Goal: Information Seeking & Learning: Check status

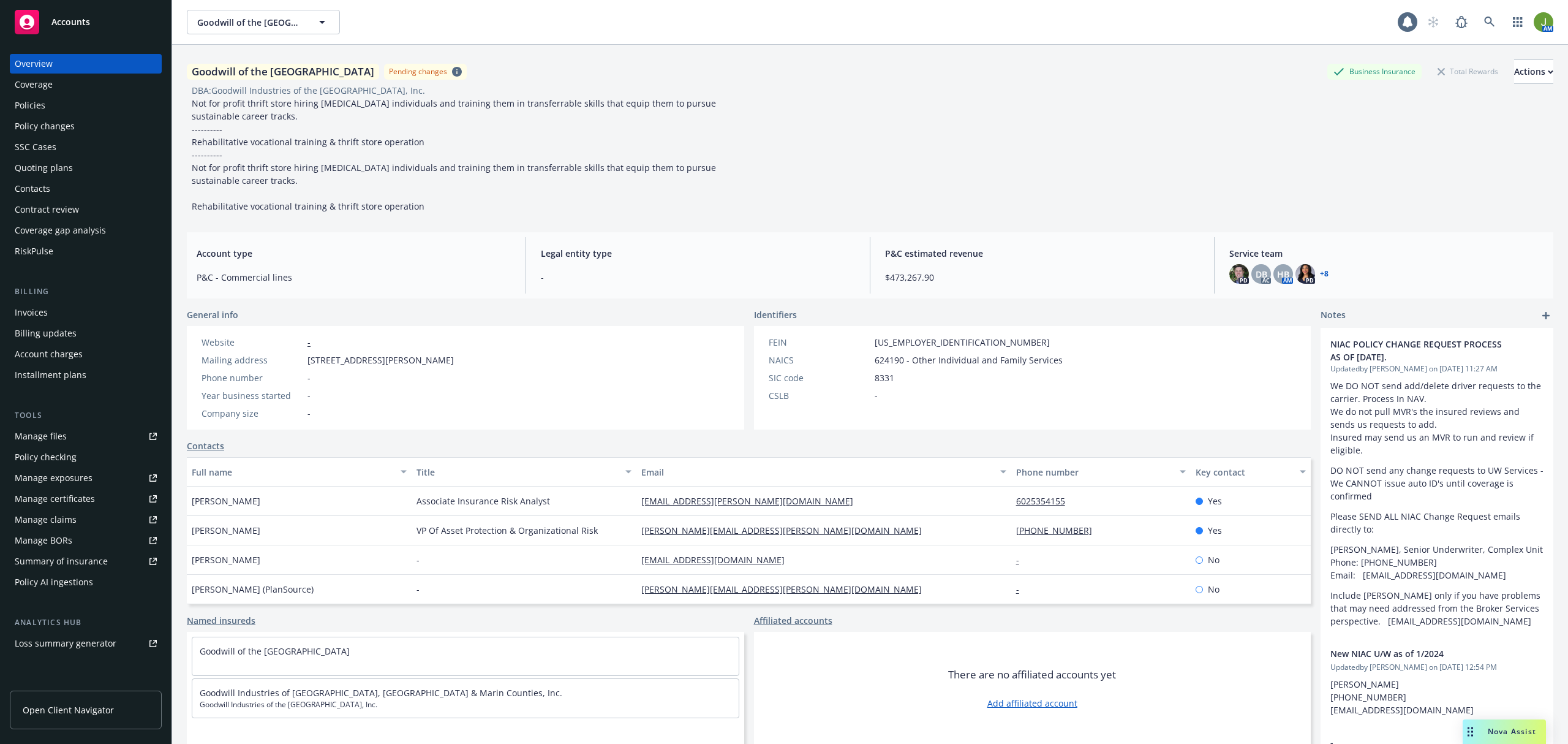
click at [73, 108] on div "Policies" at bounding box center [85, 105] width 142 height 20
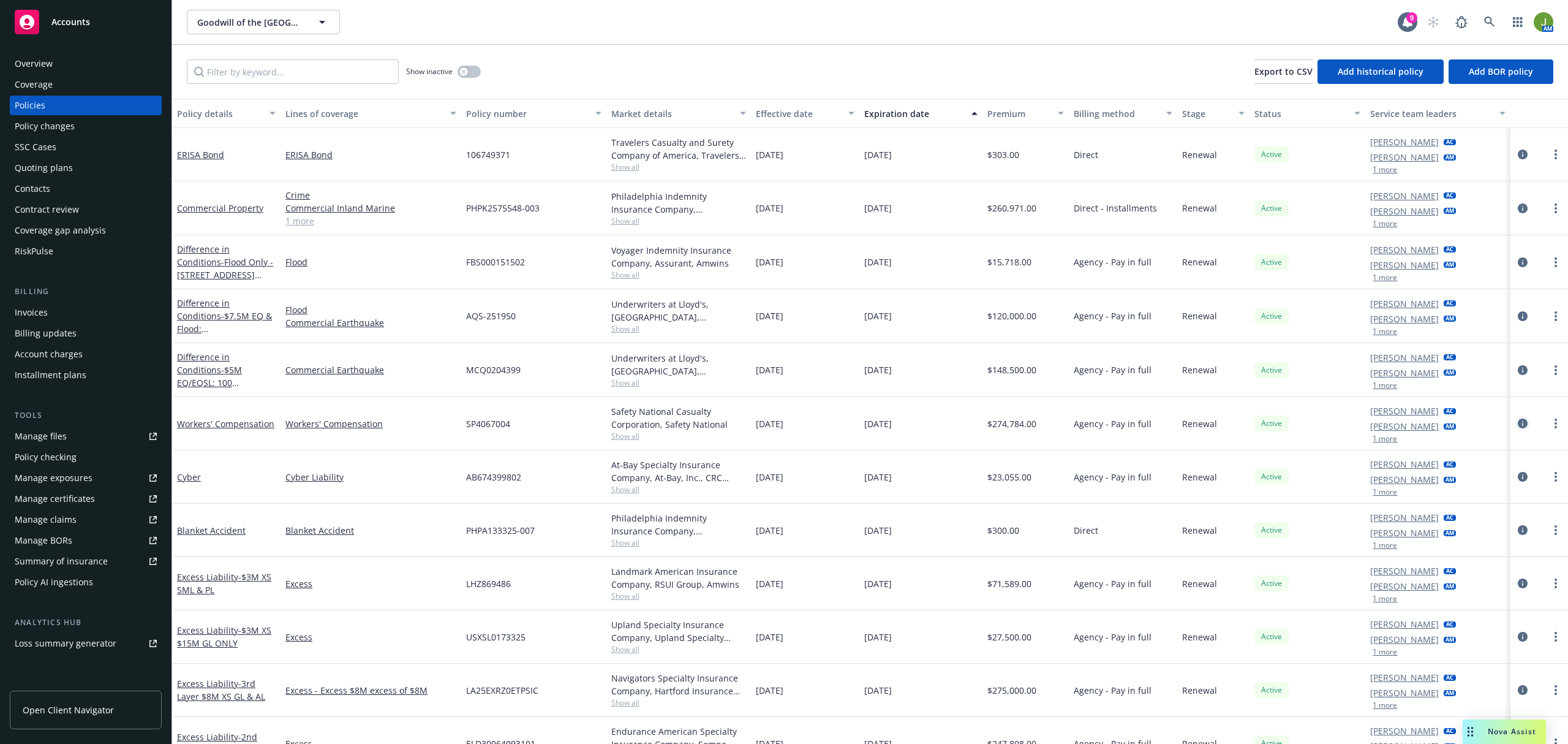
click at [1518, 427] on icon "circleInformation" at bounding box center [1522, 423] width 10 height 10
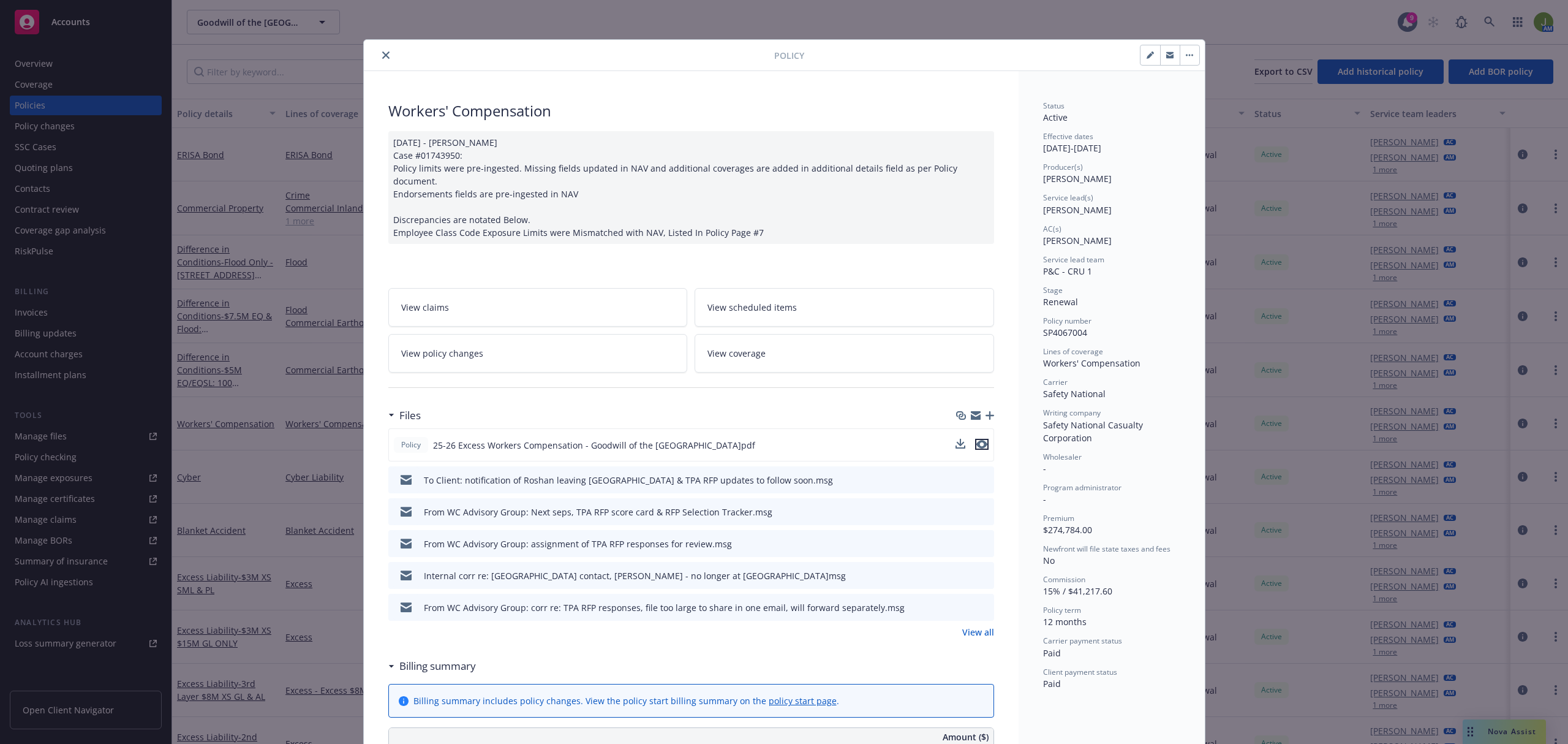
click at [976, 440] on icon "preview file" at bounding box center [982, 444] width 11 height 9
click at [378, 60] on button "close" at bounding box center [386, 55] width 15 height 15
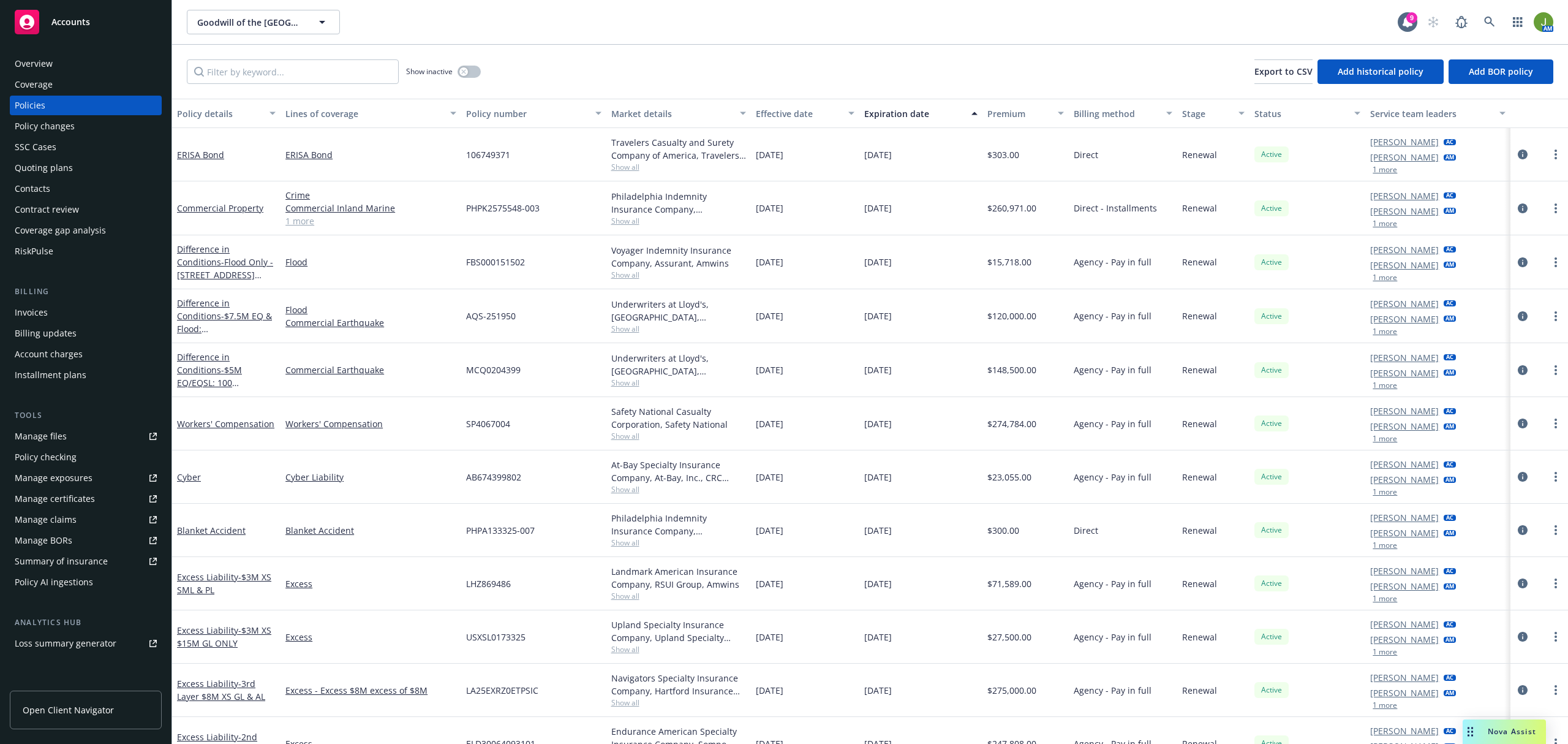
click at [59, 160] on div "Quoting plans" at bounding box center [44, 168] width 59 height 20
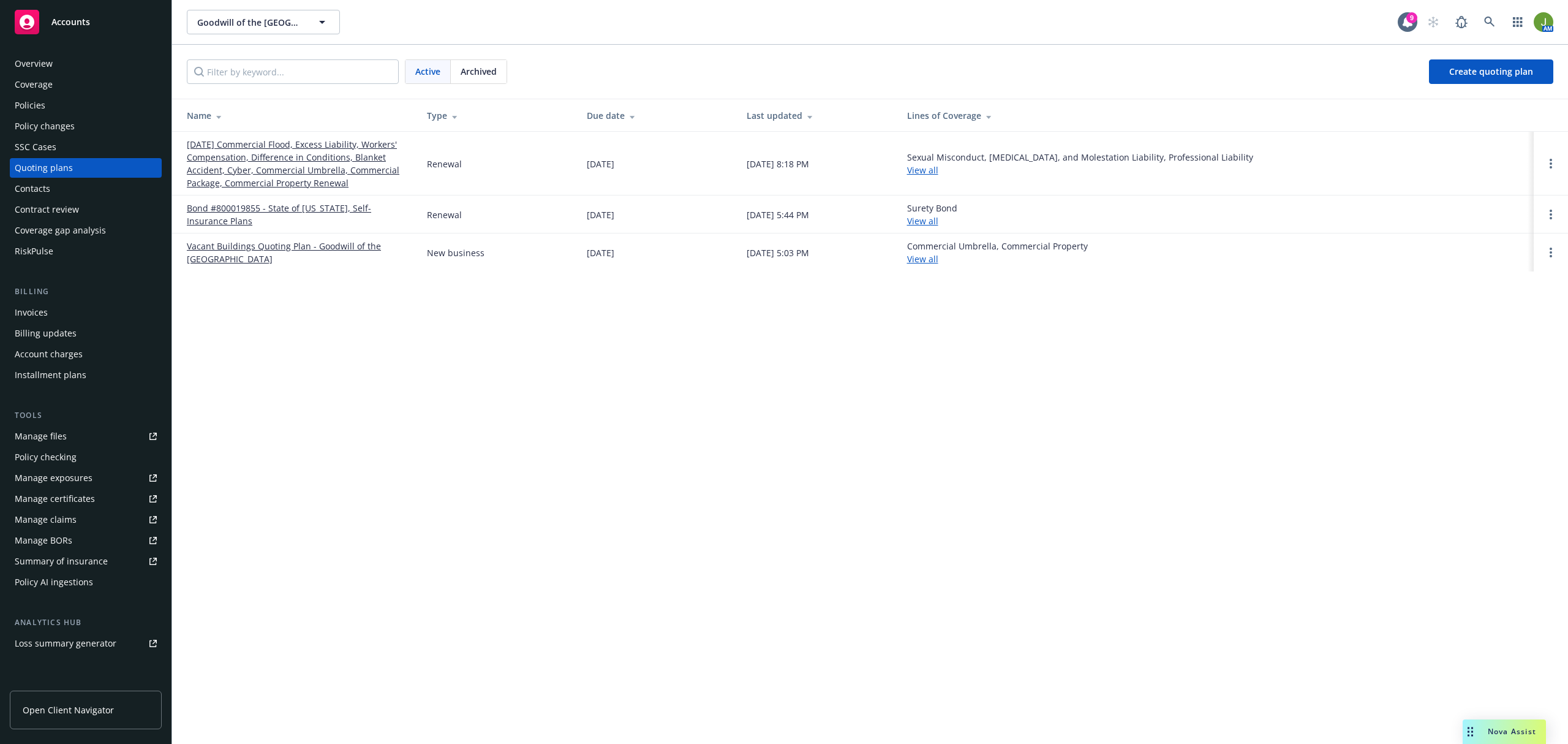
click at [337, 152] on link "[DATE] Commercial Flood, Excess Liability, Workers' Compensation, Difference in…" at bounding box center [297, 163] width 221 height 51
